Goal: Task Accomplishment & Management: Use online tool/utility

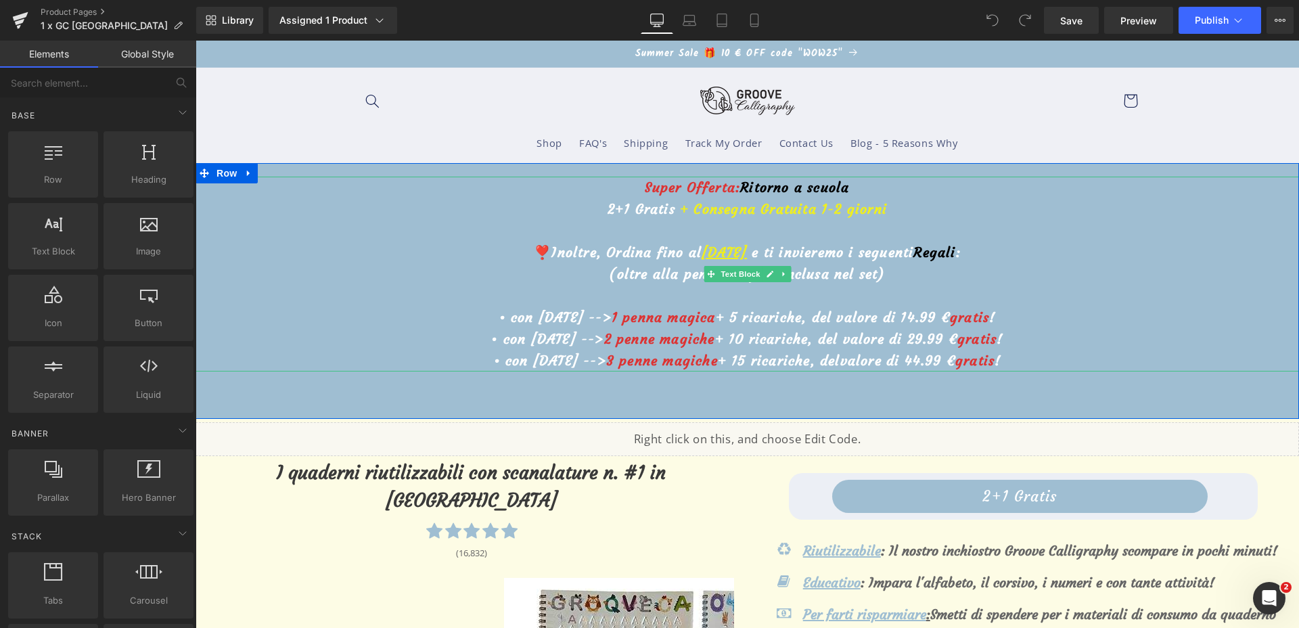
click at [701, 253] on u "[DATE]" at bounding box center [723, 251] width 45 height 17
click at [701, 254] on u "[DATE]" at bounding box center [723, 251] width 45 height 17
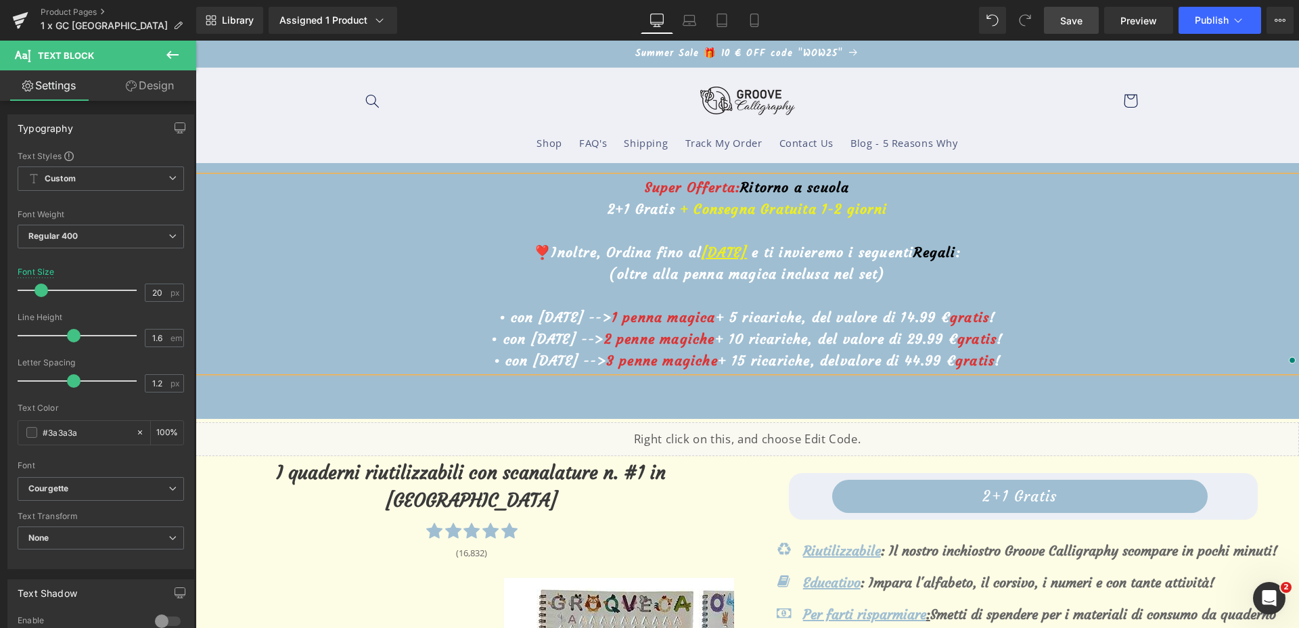
click at [1069, 14] on span "Save" at bounding box center [1071, 21] width 22 height 14
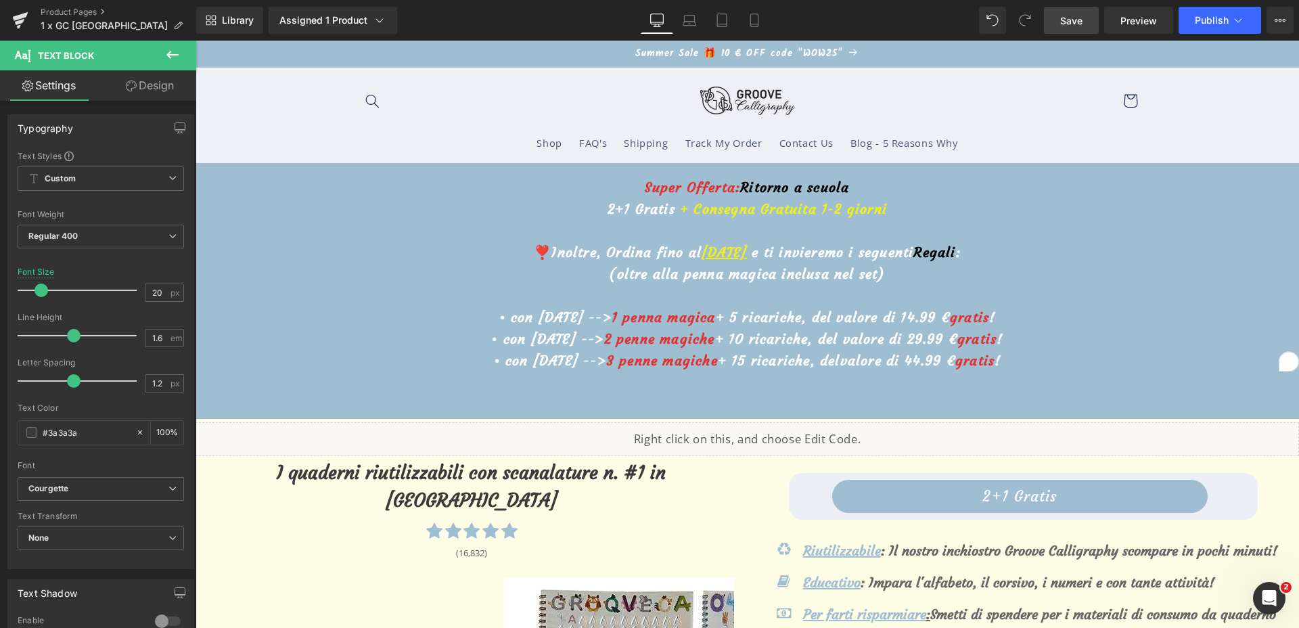
click at [1070, 16] on span "Save" at bounding box center [1071, 21] width 22 height 14
click at [1203, 29] on button "Publish" at bounding box center [1219, 20] width 83 height 27
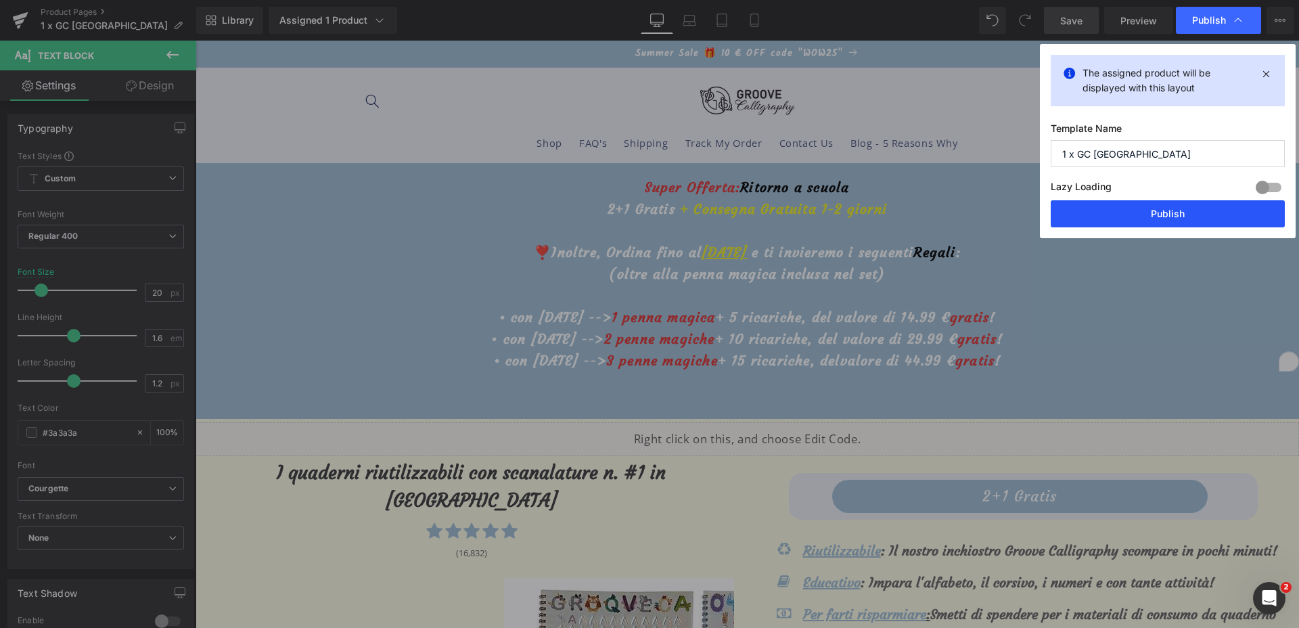
click at [0, 0] on button "Publish" at bounding box center [0, 0] width 0 height 0
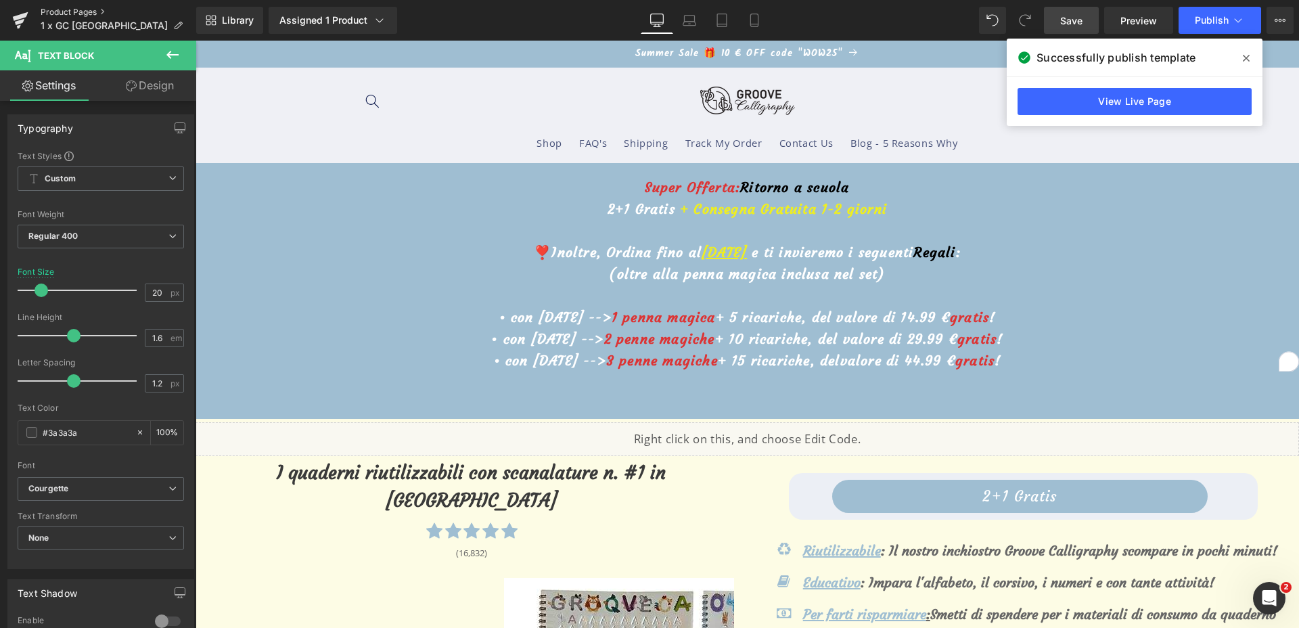
click at [85, 16] on link "Product Pages" at bounding box center [119, 12] width 156 height 11
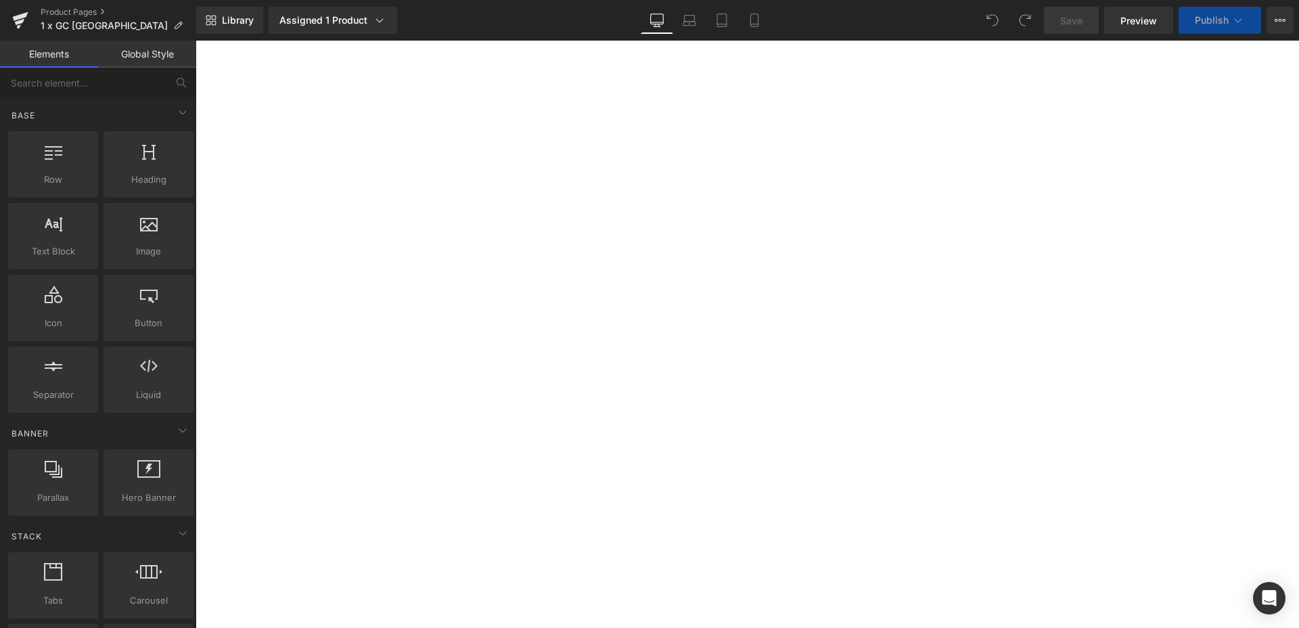
click at [64, 11] on link "Product Pages" at bounding box center [119, 12] width 156 height 11
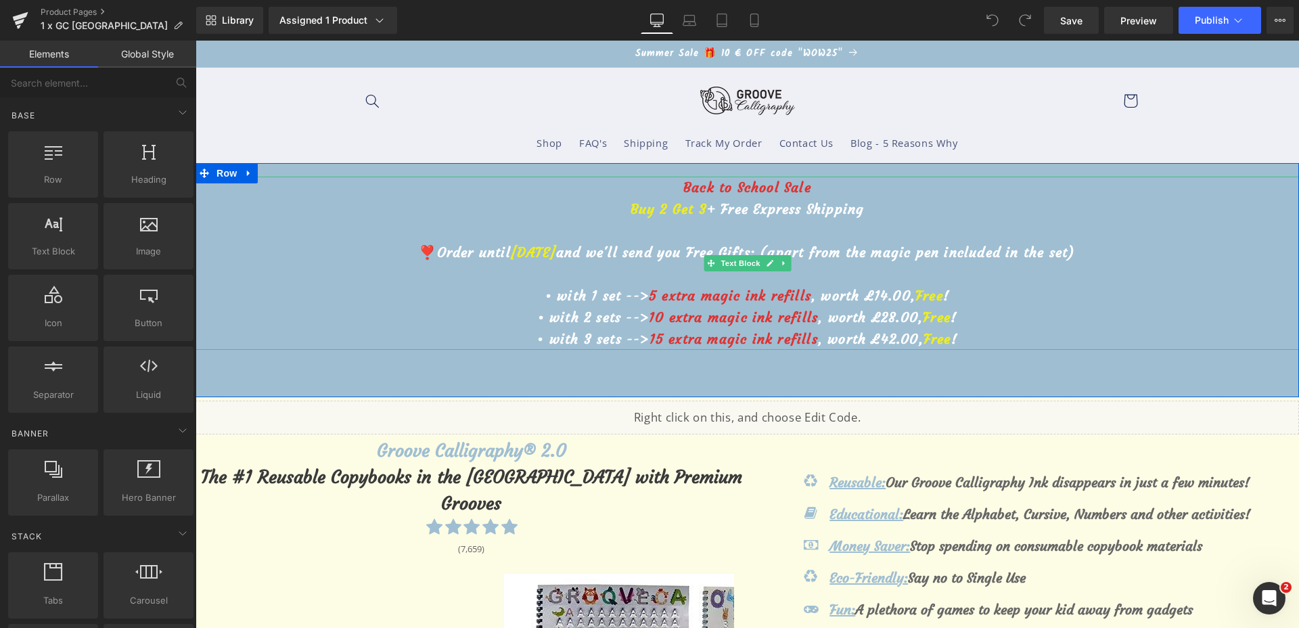
click at [541, 254] on span "August 25th" at bounding box center [533, 251] width 45 height 17
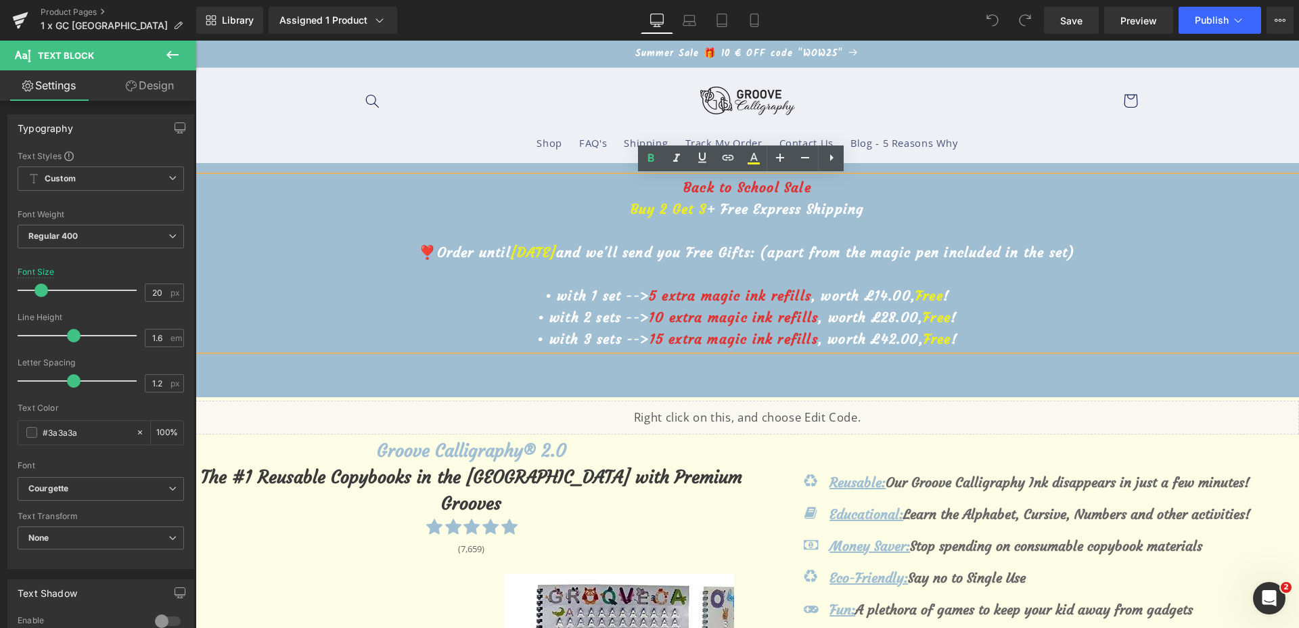
click at [539, 259] on span "August 25th" at bounding box center [533, 251] width 45 height 17
click at [1067, 17] on span "Save" at bounding box center [1071, 21] width 22 height 14
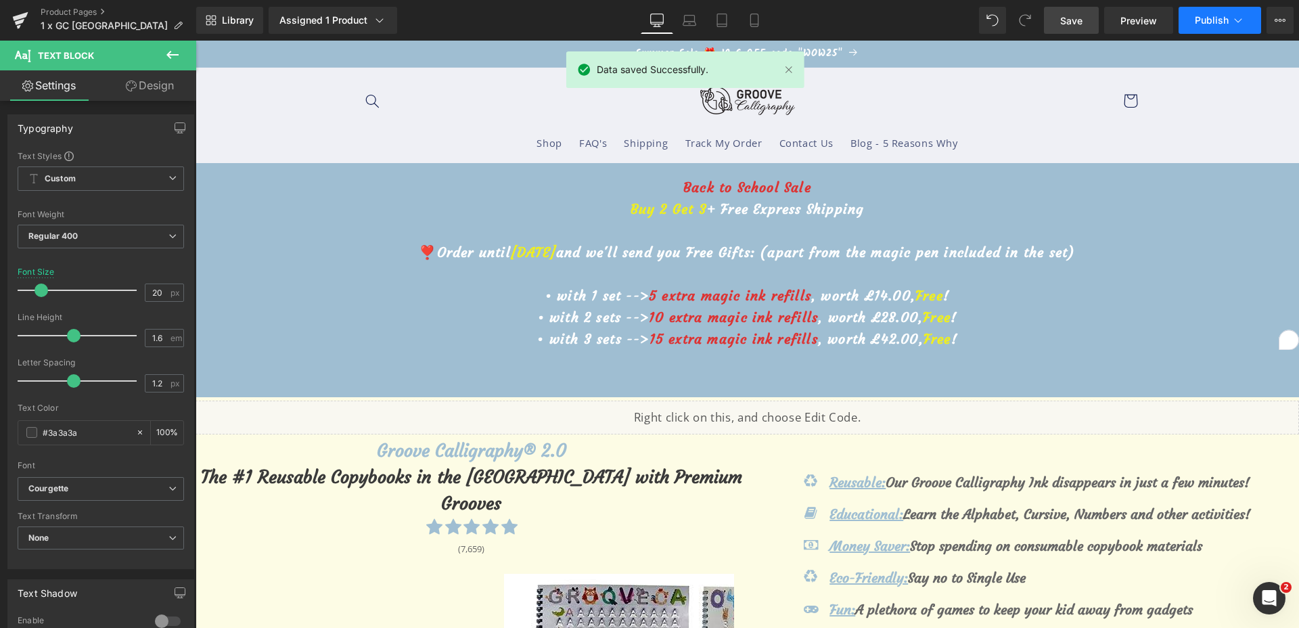
click at [1238, 31] on button "Publish" at bounding box center [1219, 20] width 83 height 27
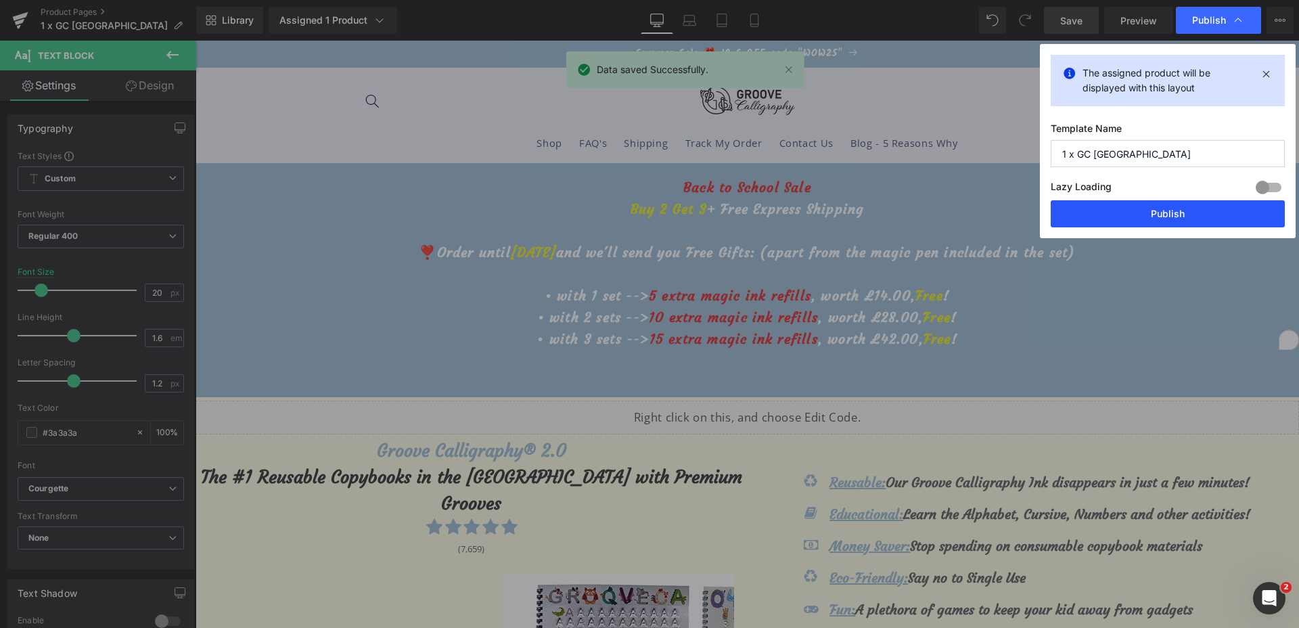
click at [0, 0] on button "Publish" at bounding box center [0, 0] width 0 height 0
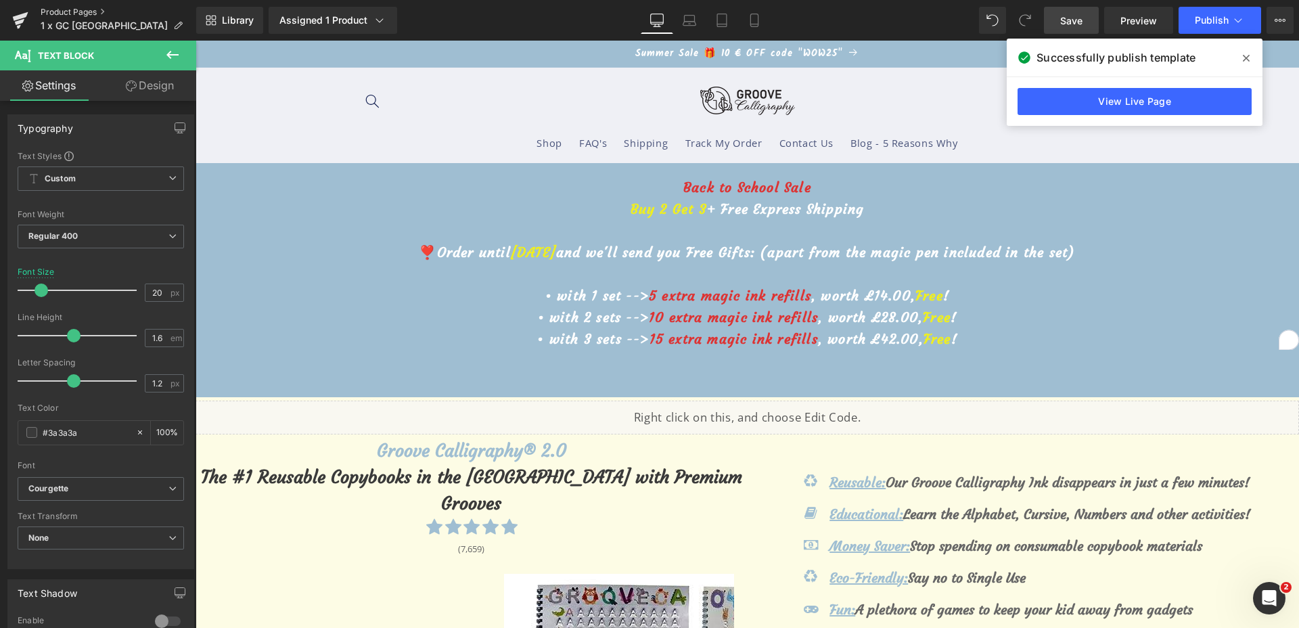
click at [47, 11] on link "Product Pages" at bounding box center [119, 12] width 156 height 11
